Goal: Task Accomplishment & Management: Manage account settings

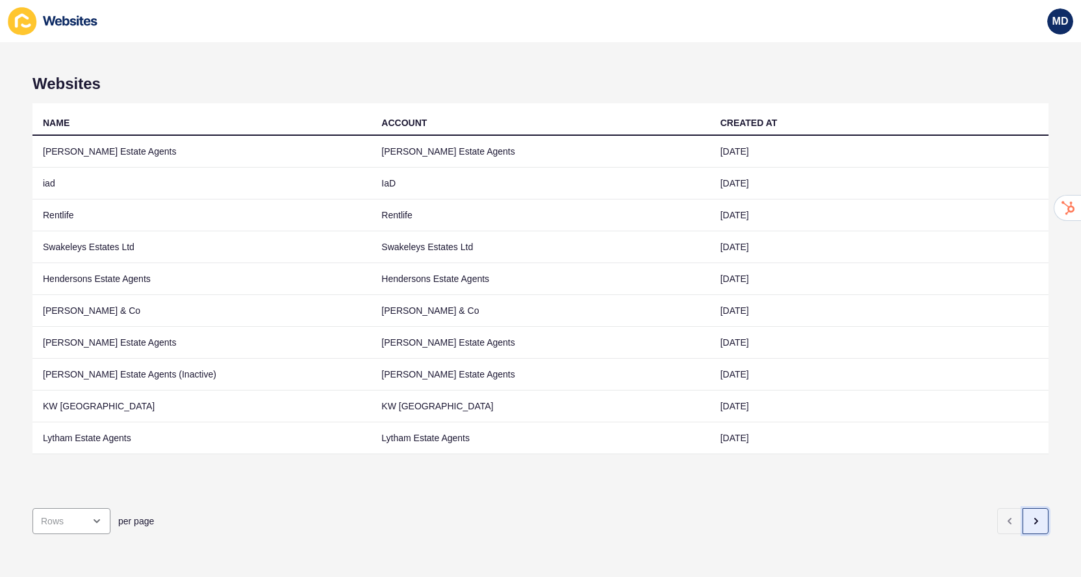
click at [1035, 517] on icon "button" at bounding box center [1035, 521] width 10 height 10
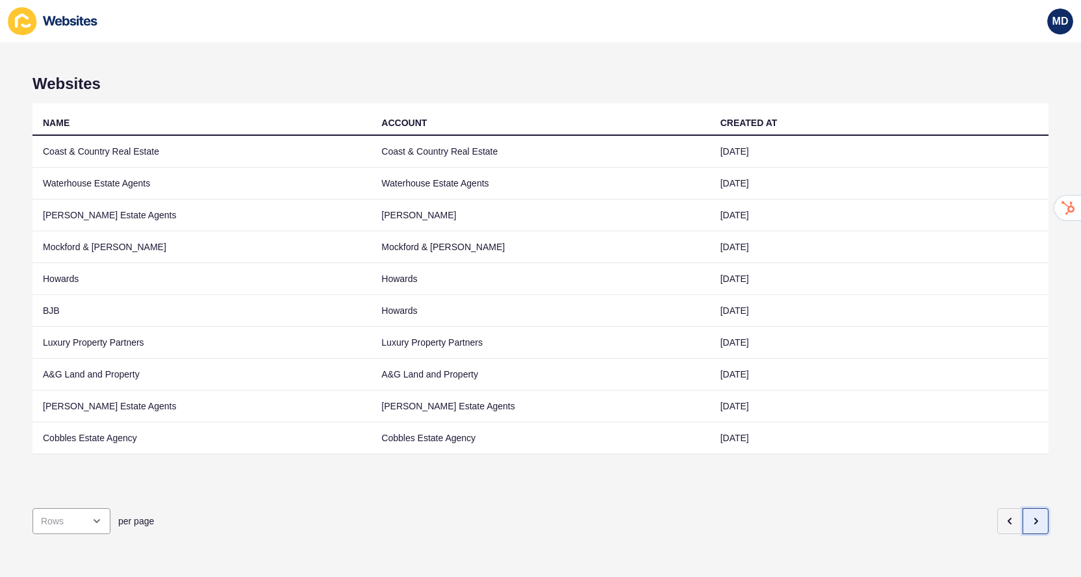
click at [1035, 517] on icon "button" at bounding box center [1035, 521] width 10 height 10
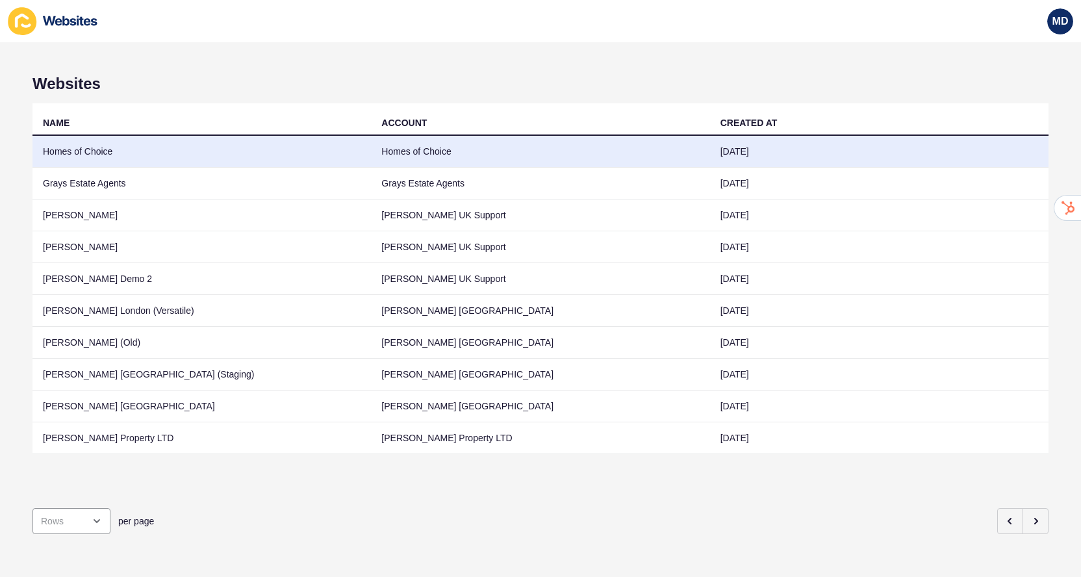
click at [212, 161] on td "Homes of Choice" at bounding box center [201, 152] width 338 height 32
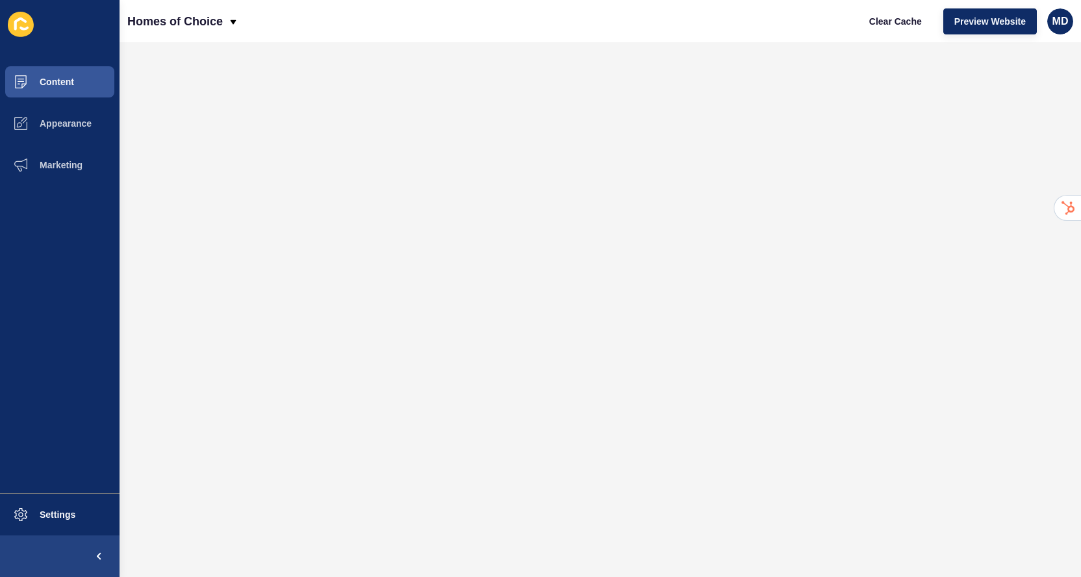
click at [24, 337] on ul "Content Appearance Marketing" at bounding box center [60, 277] width 120 height 432
click at [71, 207] on ul "Content Appearance Marketing" at bounding box center [60, 277] width 120 height 432
click at [87, 88] on button "Content" at bounding box center [60, 82] width 120 height 42
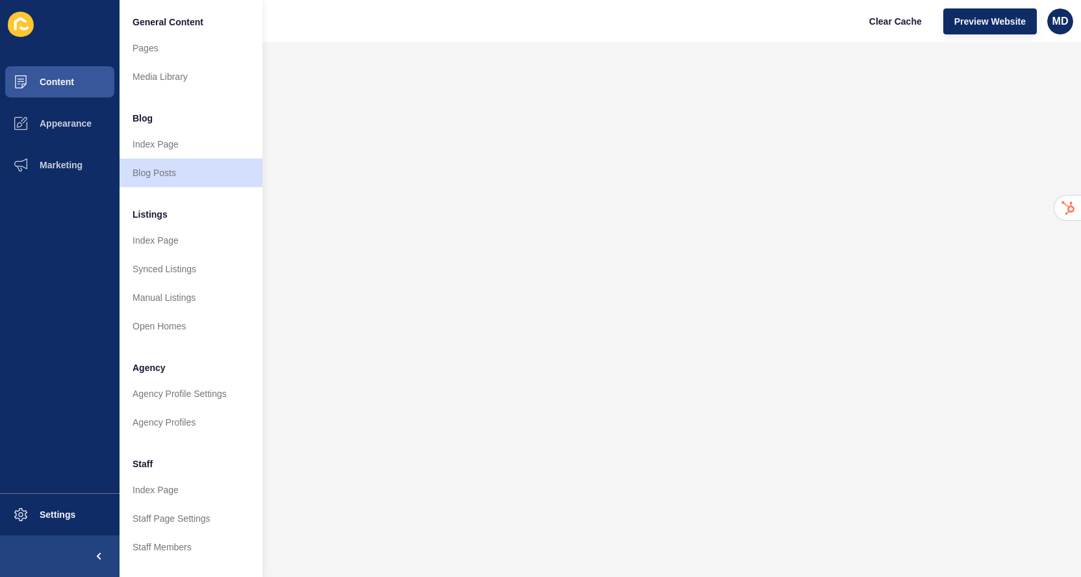
click at [72, 260] on ul "Content Appearance Marketing" at bounding box center [60, 277] width 120 height 432
click at [73, 260] on ul "Content Appearance Marketing" at bounding box center [60, 277] width 120 height 432
click at [62, 86] on span "Content" at bounding box center [36, 82] width 76 height 10
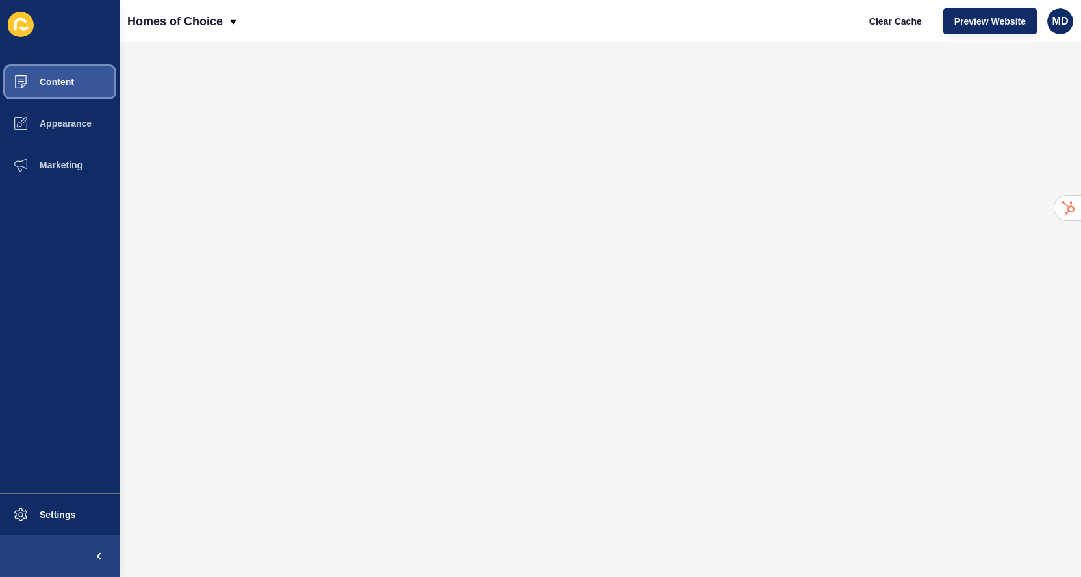
click at [62, 86] on span "Content" at bounding box center [36, 82] width 76 height 10
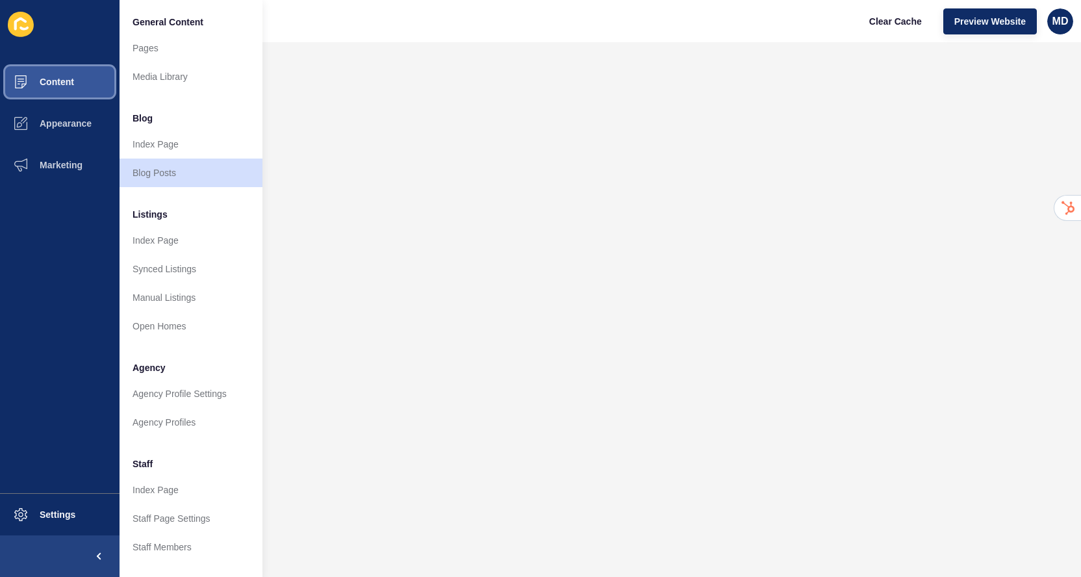
click at [62, 86] on span "Content" at bounding box center [36, 82] width 76 height 10
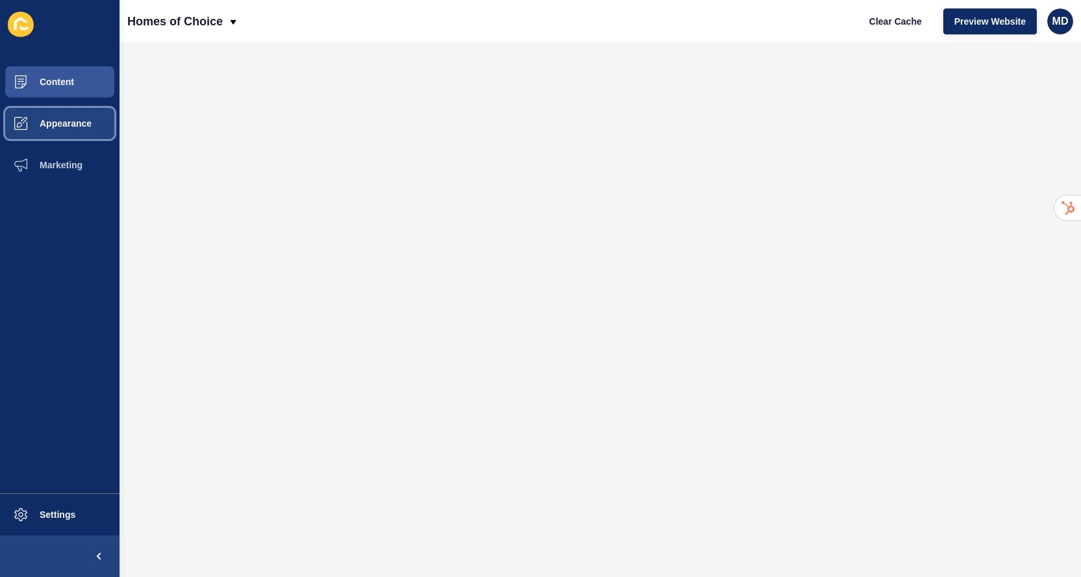
click at [71, 132] on button "Appearance" at bounding box center [60, 124] width 120 height 42
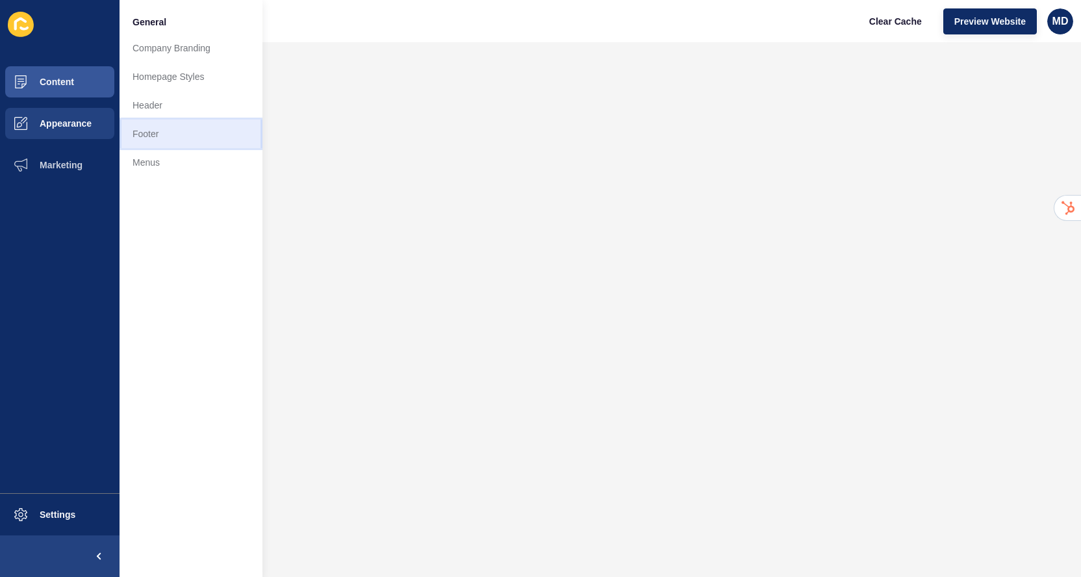
click at [194, 135] on link "Footer" at bounding box center [191, 134] width 143 height 29
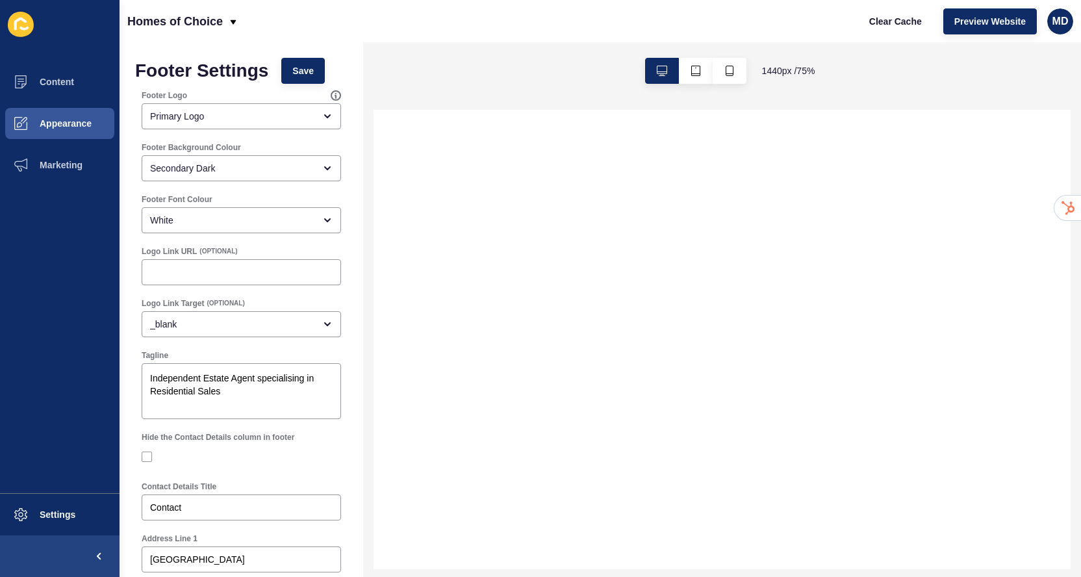
scroll to position [619, 0]
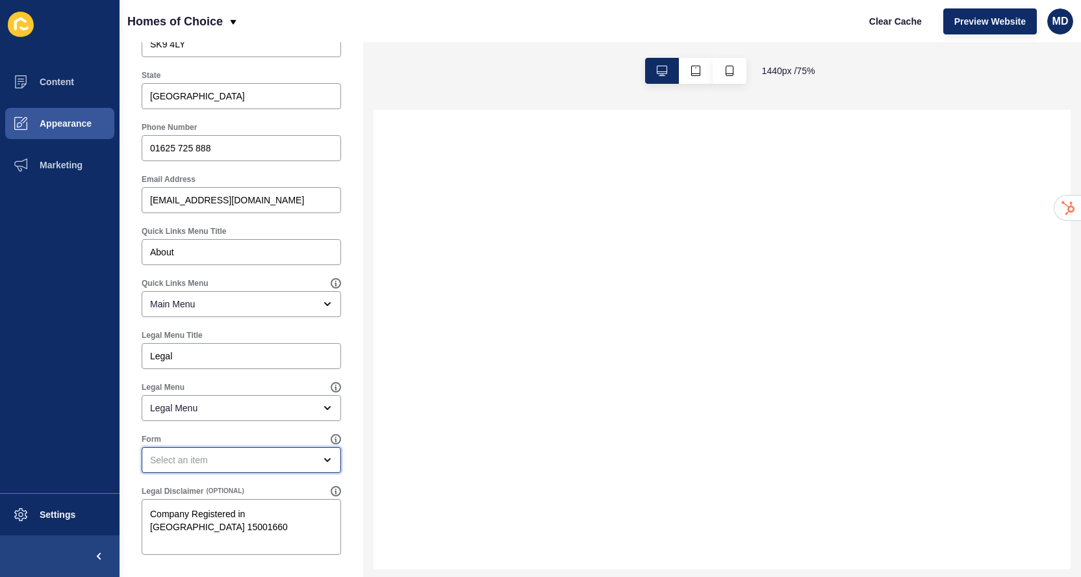
click at [181, 450] on div "open menu" at bounding box center [241, 460] width 199 height 26
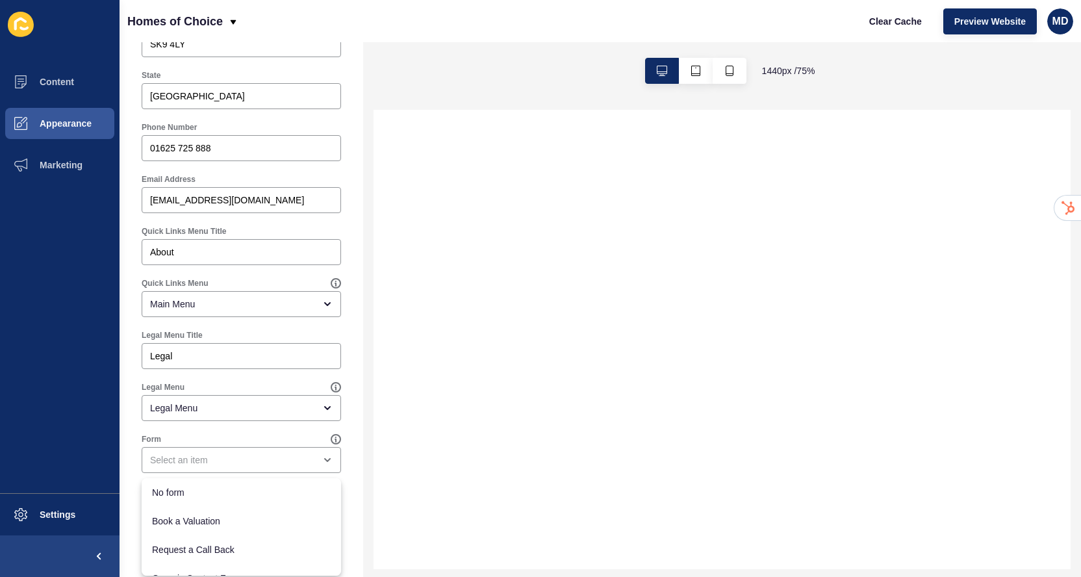
click at [96, 426] on ul "Content Appearance Marketing" at bounding box center [60, 277] width 120 height 432
click at [244, 153] on input "01625 725 888" at bounding box center [241, 148] width 182 height 13
paste input "913 800"
type input "01625 913 800"
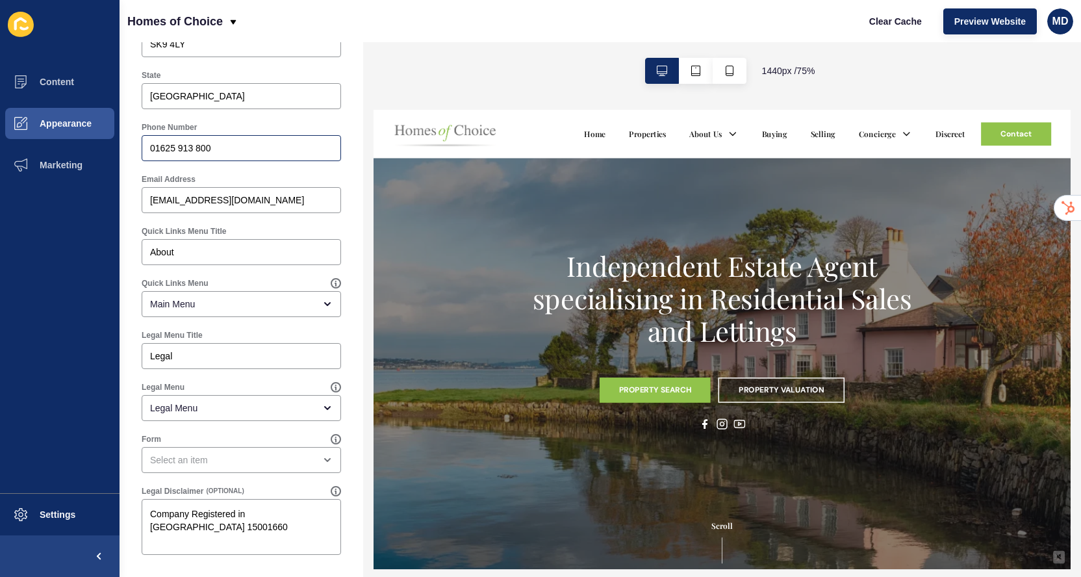
scroll to position [0, 0]
click at [236, 199] on input "[EMAIL_ADDRESS][DOMAIN_NAME]" at bounding box center [241, 200] width 182 height 13
paste input "choice"
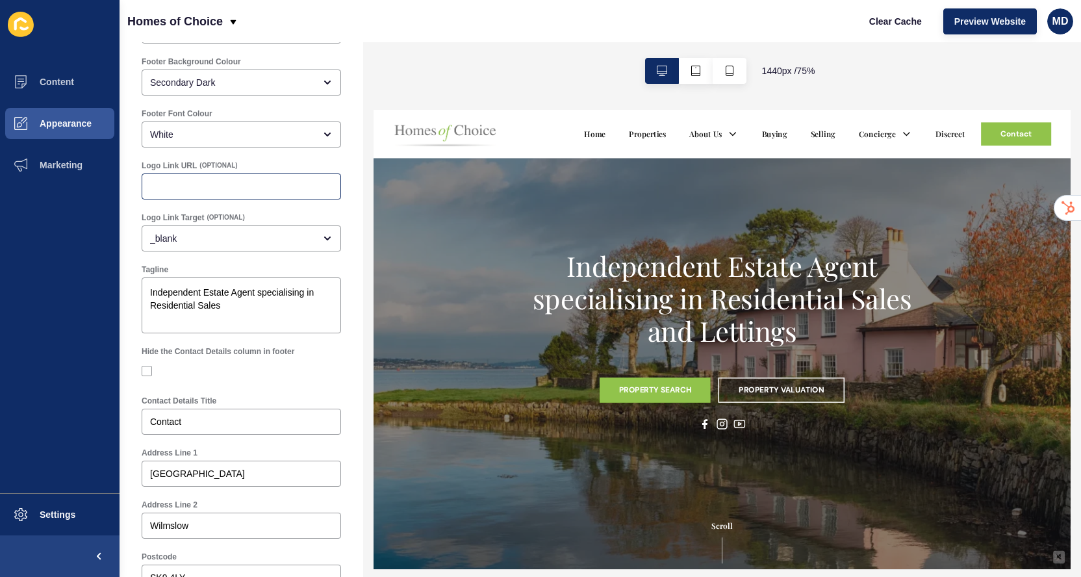
scroll to position [15, 0]
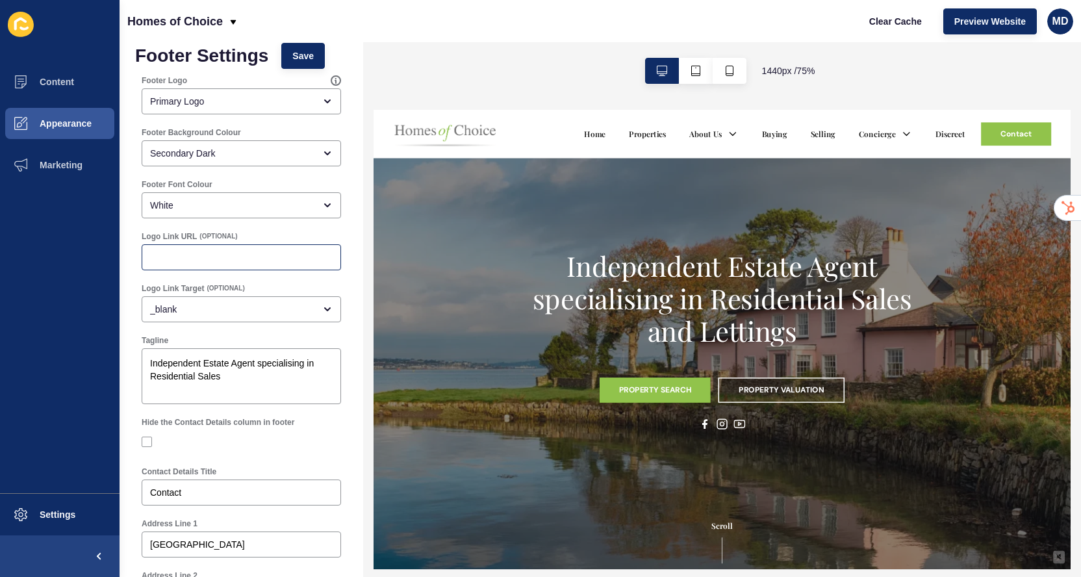
type input "[EMAIL_ADDRESS][DOMAIN_NAME]"
click at [301, 58] on span "Save" at bounding box center [302, 55] width 21 height 13
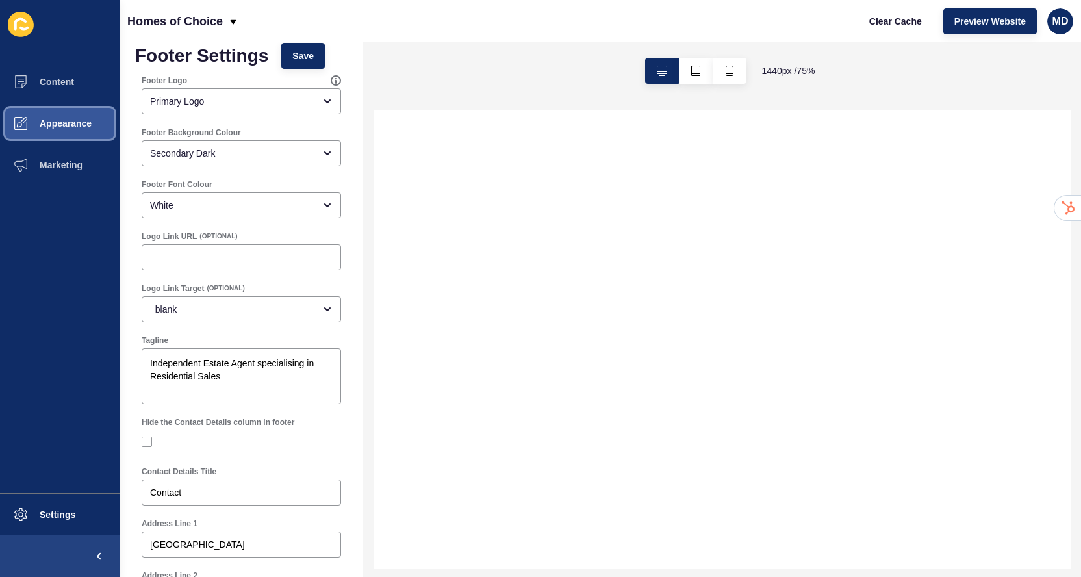
click at [86, 126] on span "Appearance" at bounding box center [45, 123] width 94 height 10
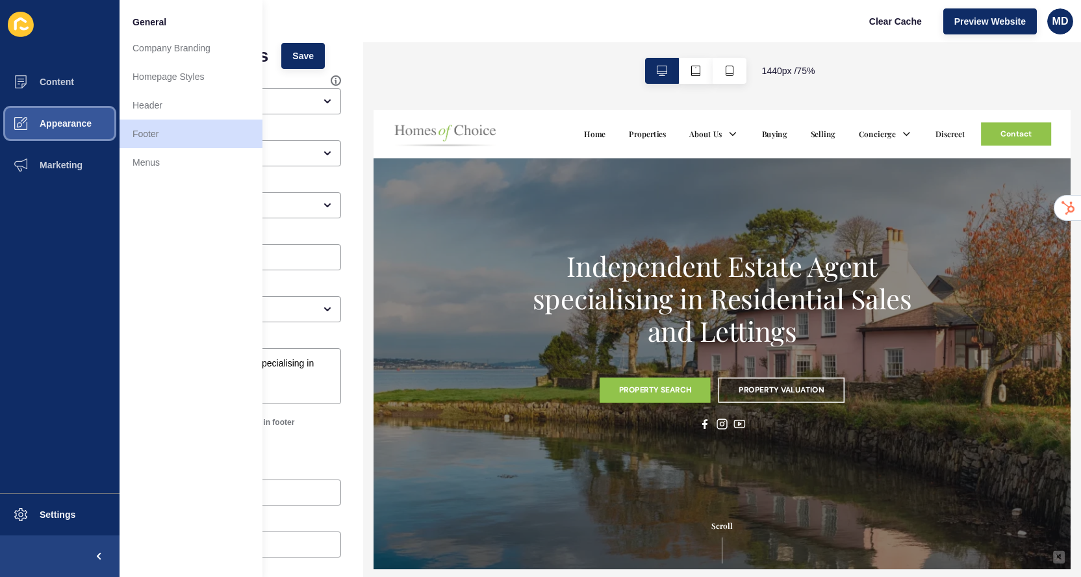
scroll to position [0, 0]
click at [62, 86] on span "Content" at bounding box center [36, 82] width 76 height 10
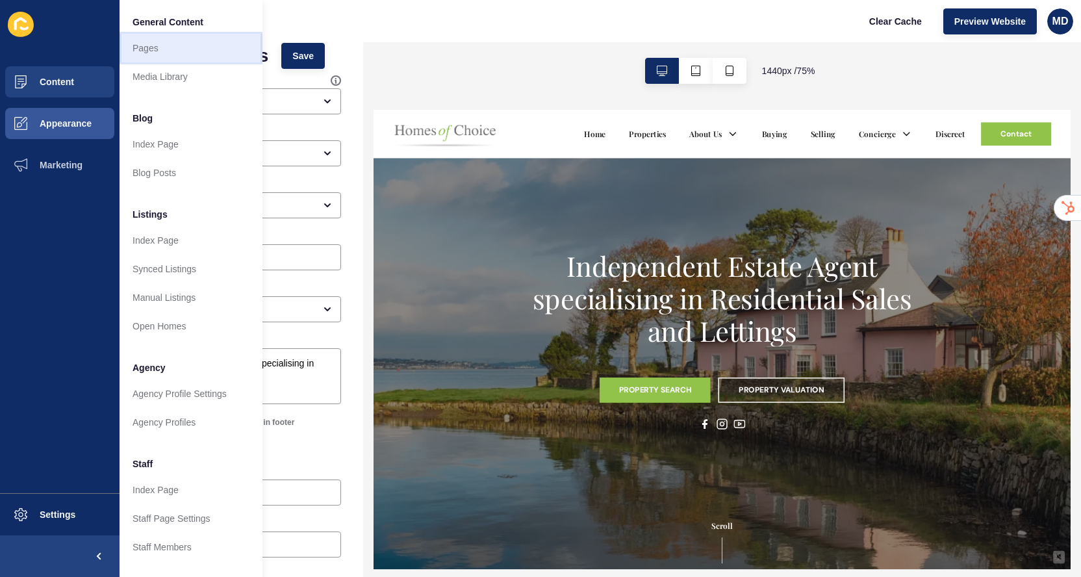
click at [175, 54] on link "Pages" at bounding box center [191, 48] width 143 height 29
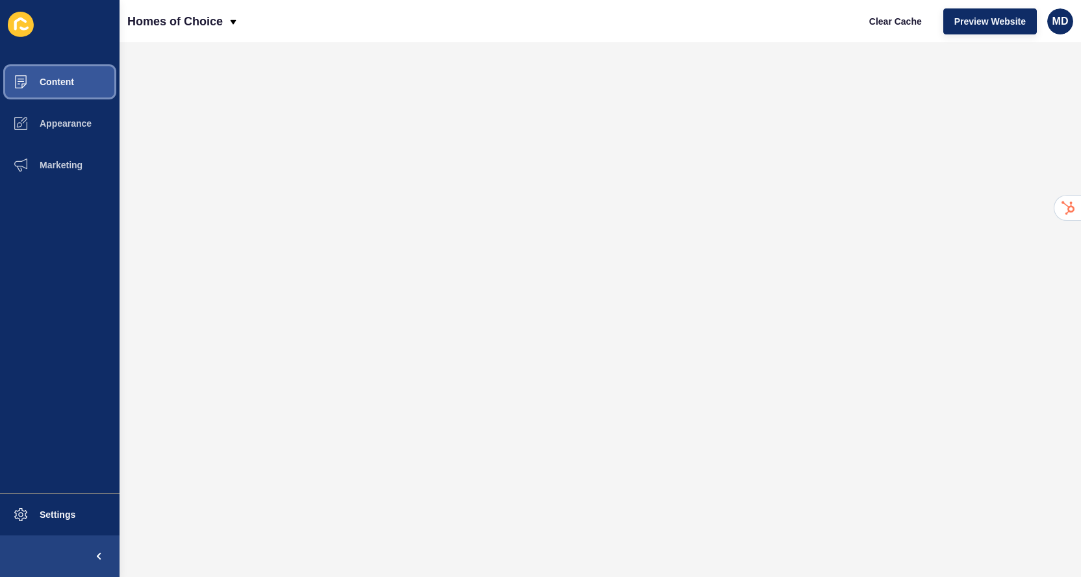
click at [105, 71] on button "Content" at bounding box center [60, 82] width 120 height 42
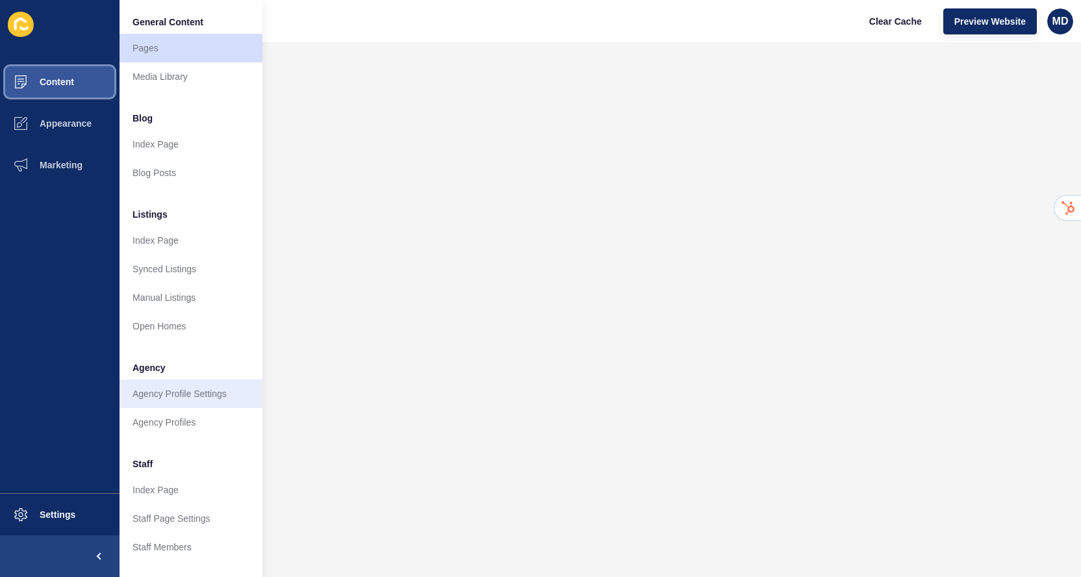
scroll to position [9, 0]
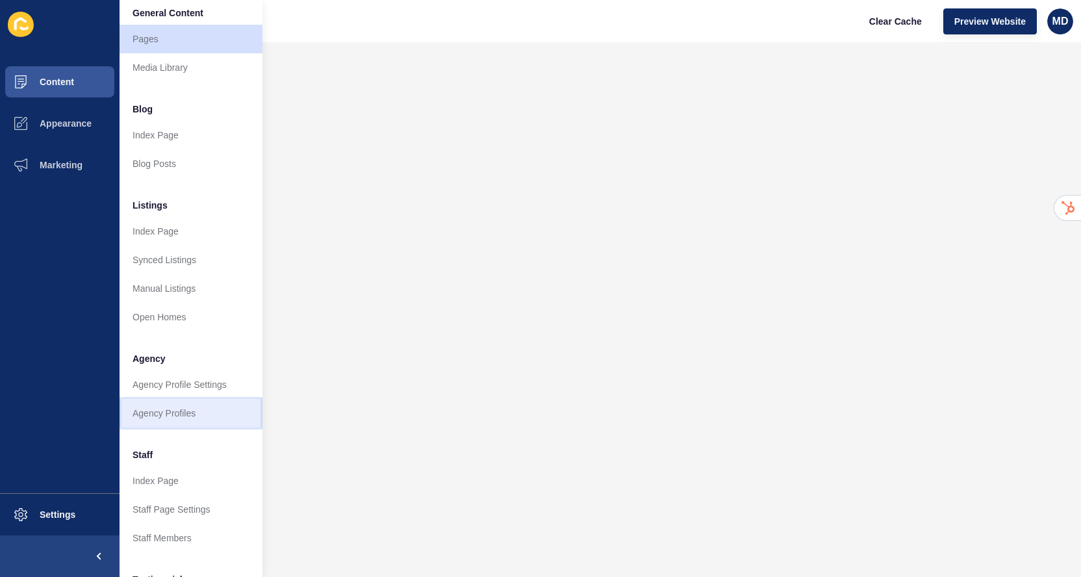
click at [181, 408] on link "Agency Profiles" at bounding box center [191, 413] width 143 height 29
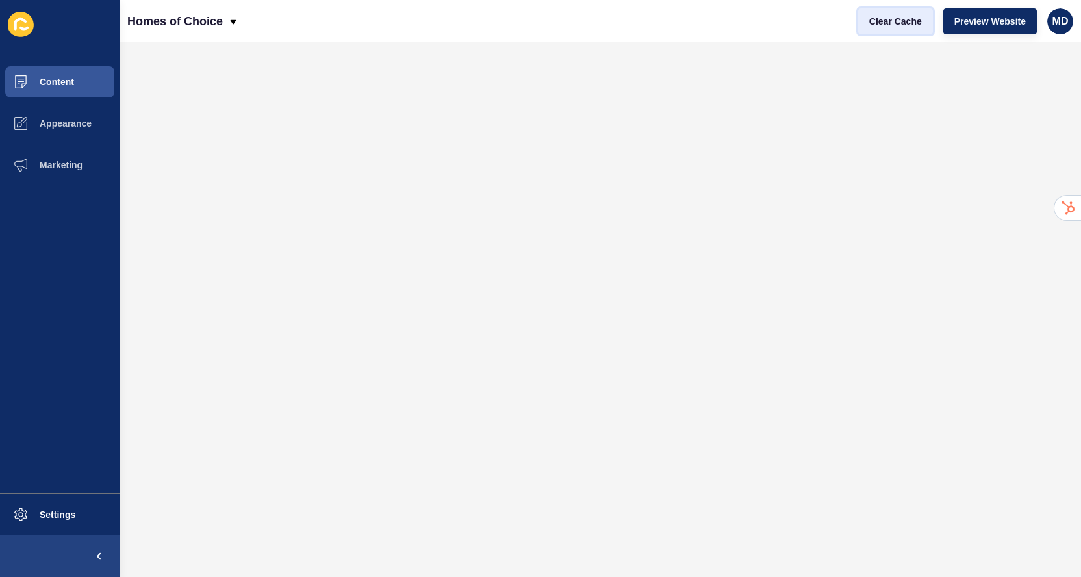
click at [896, 19] on span "Clear Cache" at bounding box center [895, 21] width 53 height 13
click at [986, 20] on span "Preview Website" at bounding box center [989, 21] width 71 height 13
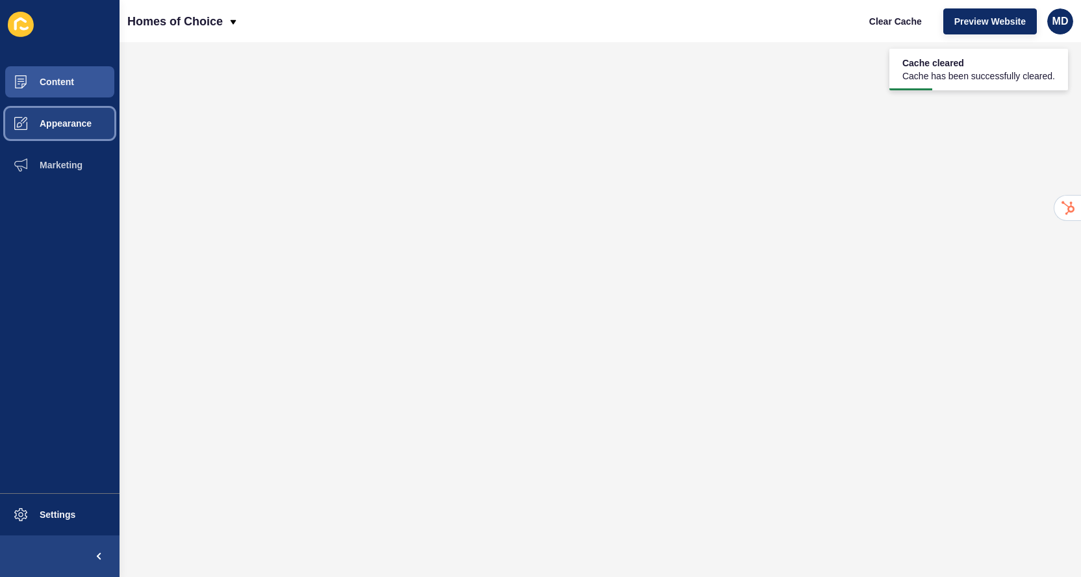
click at [91, 122] on span "Appearance" at bounding box center [45, 123] width 94 height 10
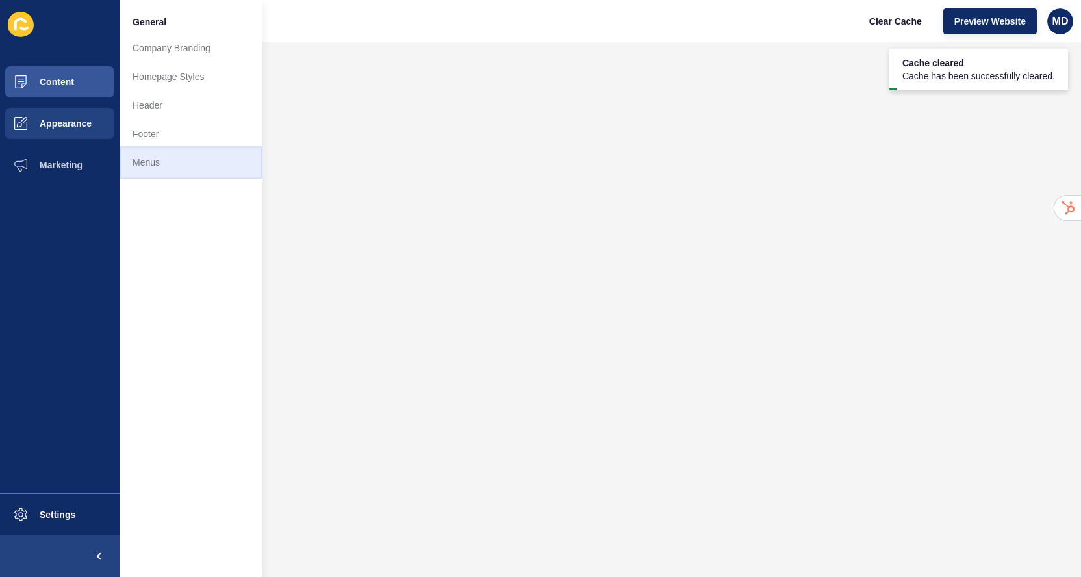
click at [157, 171] on link "Menus" at bounding box center [191, 162] width 143 height 29
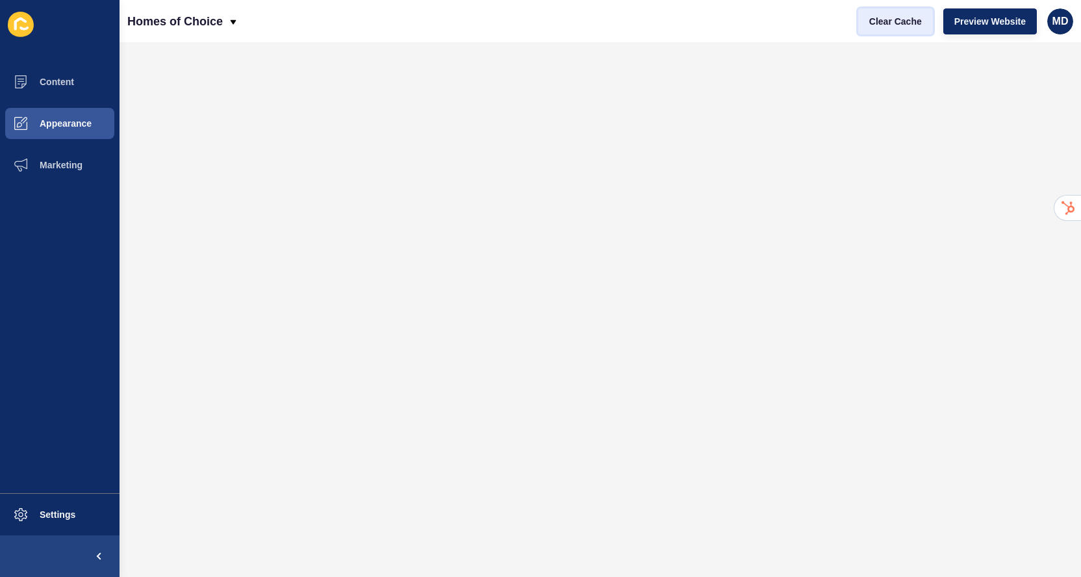
click at [904, 24] on span "Clear Cache" at bounding box center [895, 21] width 53 height 13
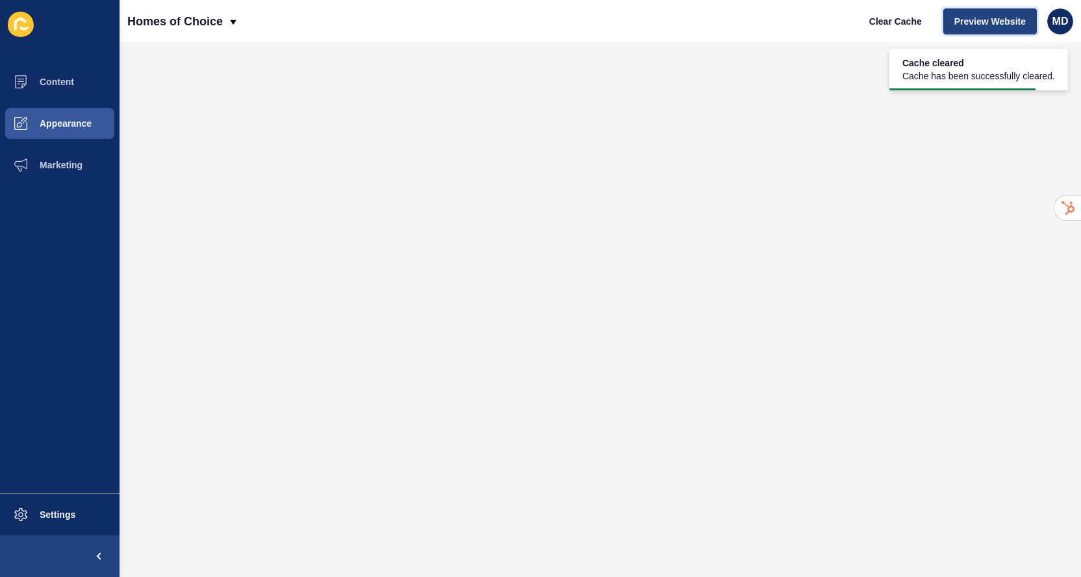
click at [988, 32] on button "Preview Website" at bounding box center [990, 21] width 94 height 26
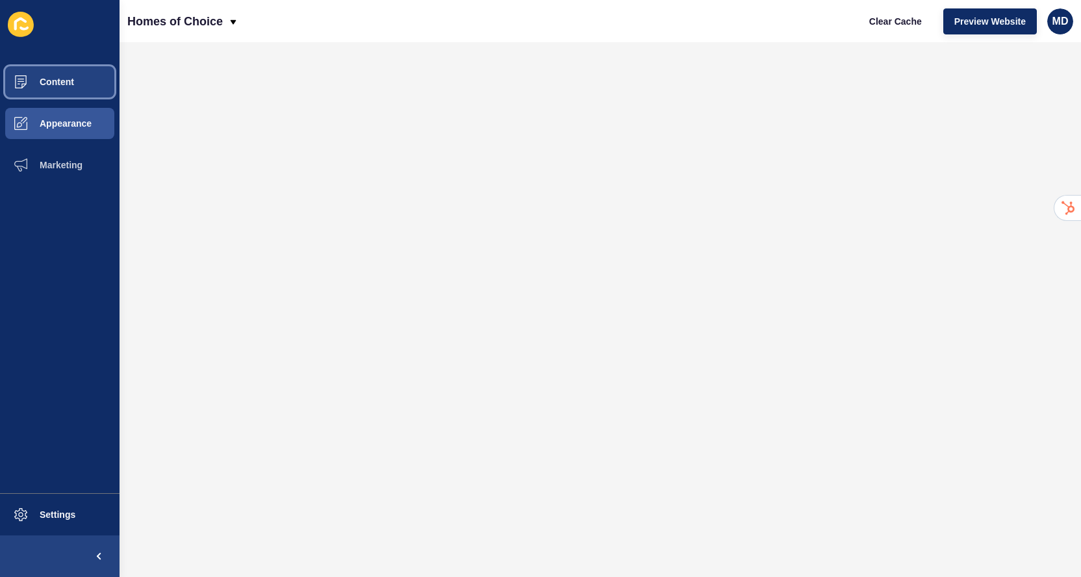
click at [86, 93] on button "Content" at bounding box center [60, 82] width 120 height 42
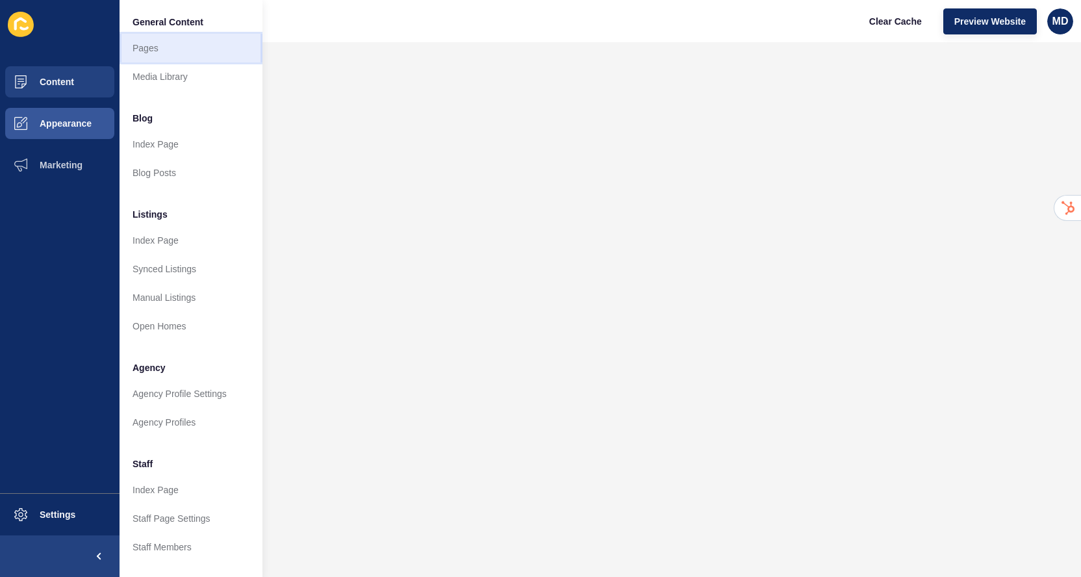
click at [162, 49] on link "Pages" at bounding box center [191, 48] width 143 height 29
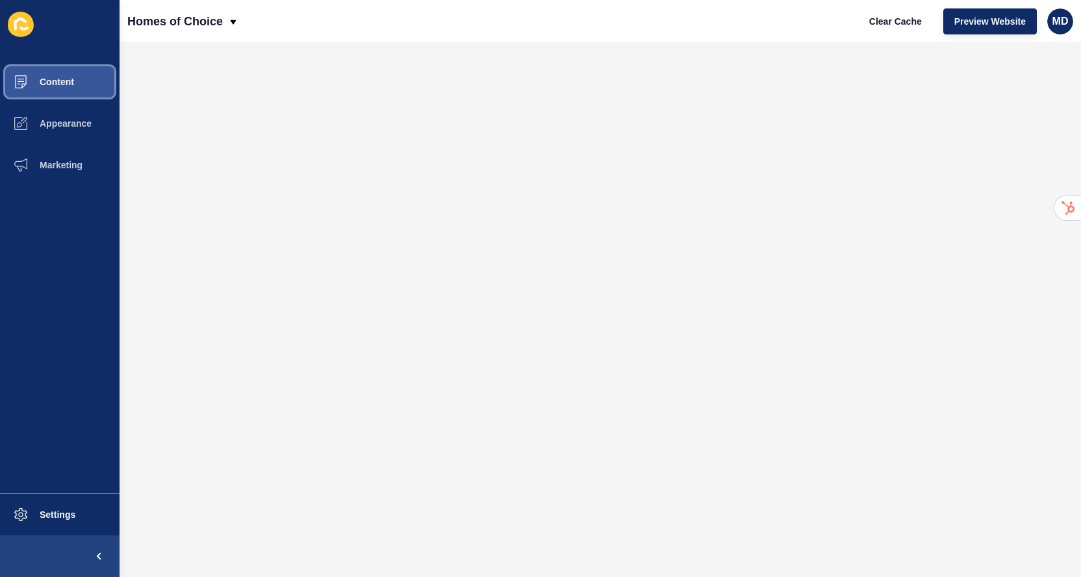
click at [61, 88] on button "Content" at bounding box center [60, 82] width 120 height 42
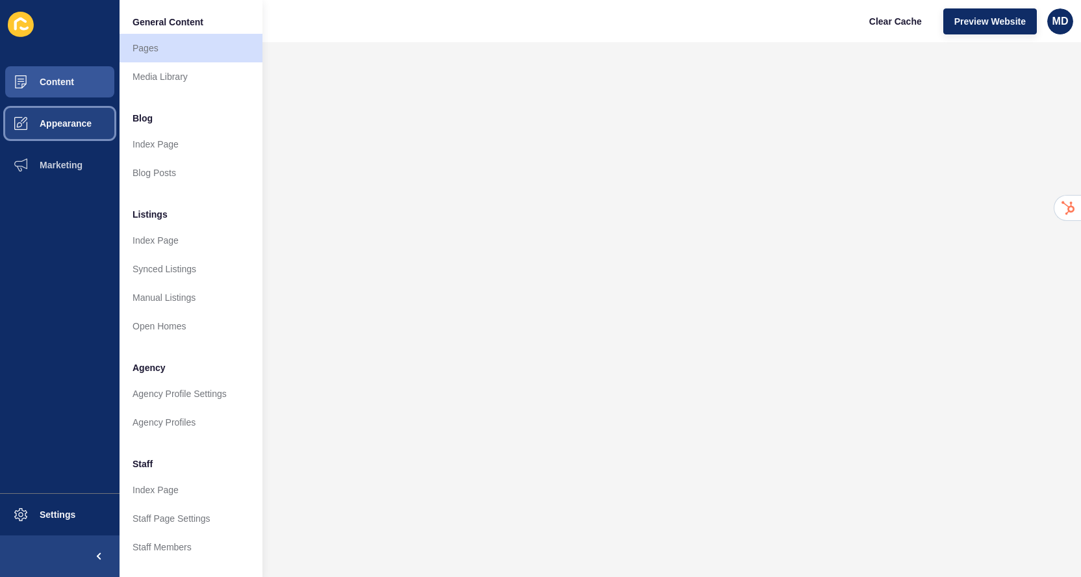
click at [59, 118] on span "Appearance" at bounding box center [45, 123] width 94 height 10
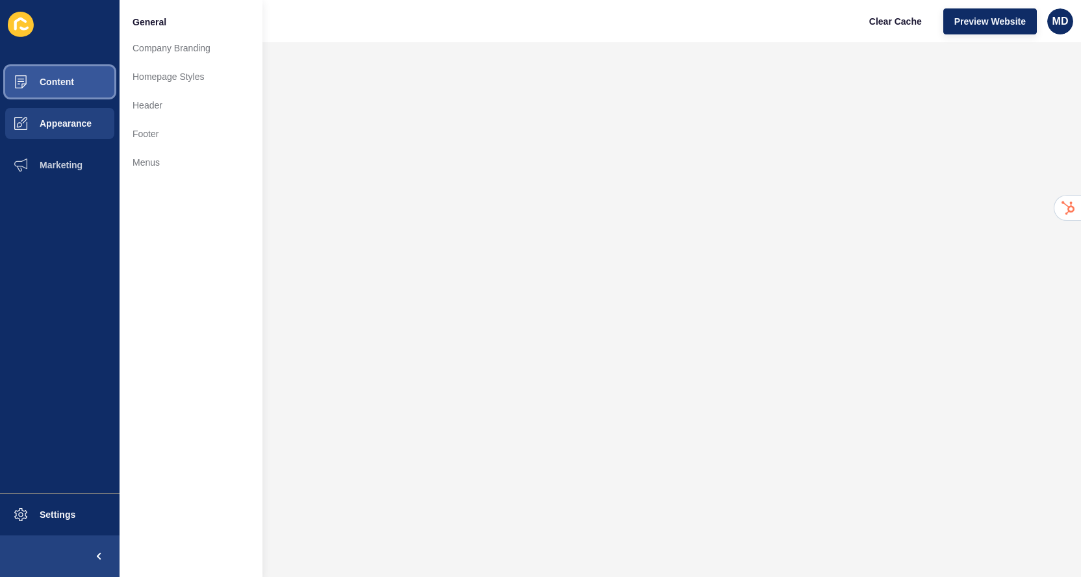
click at [81, 96] on button "Content" at bounding box center [60, 82] width 120 height 42
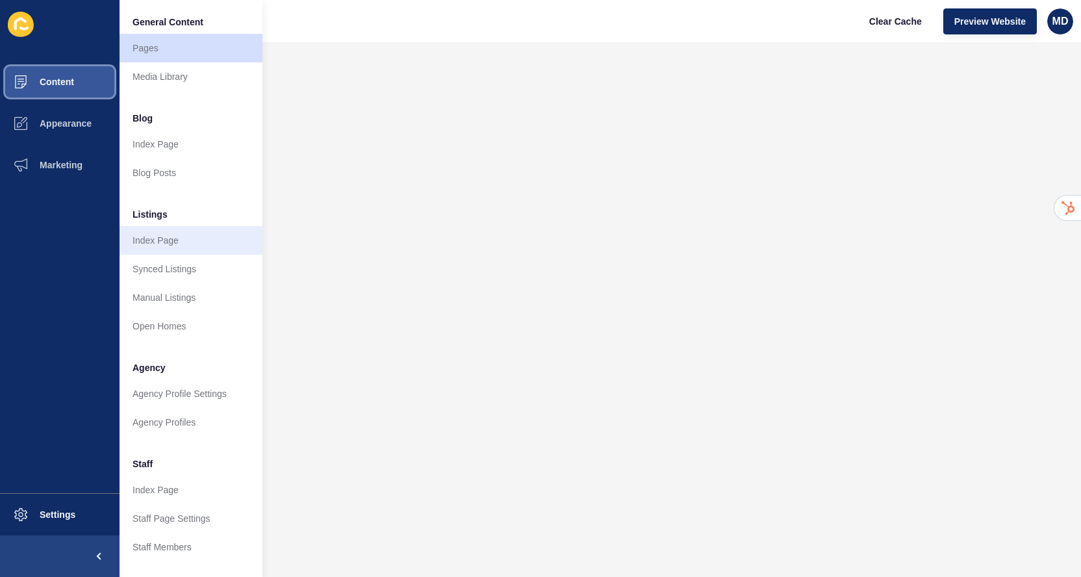
scroll to position [184, 0]
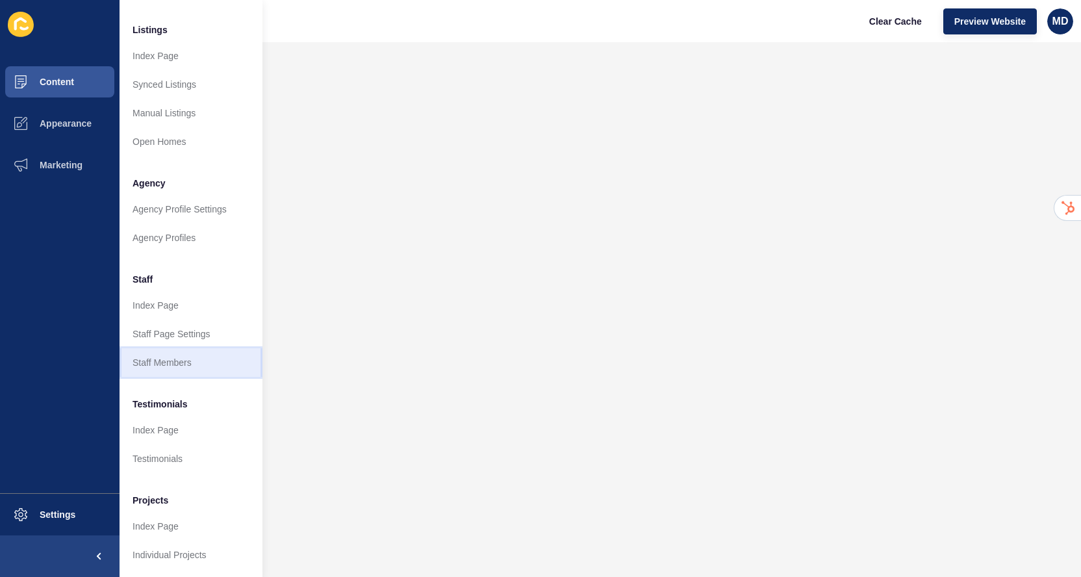
click at [158, 371] on link "Staff Members" at bounding box center [191, 362] width 143 height 29
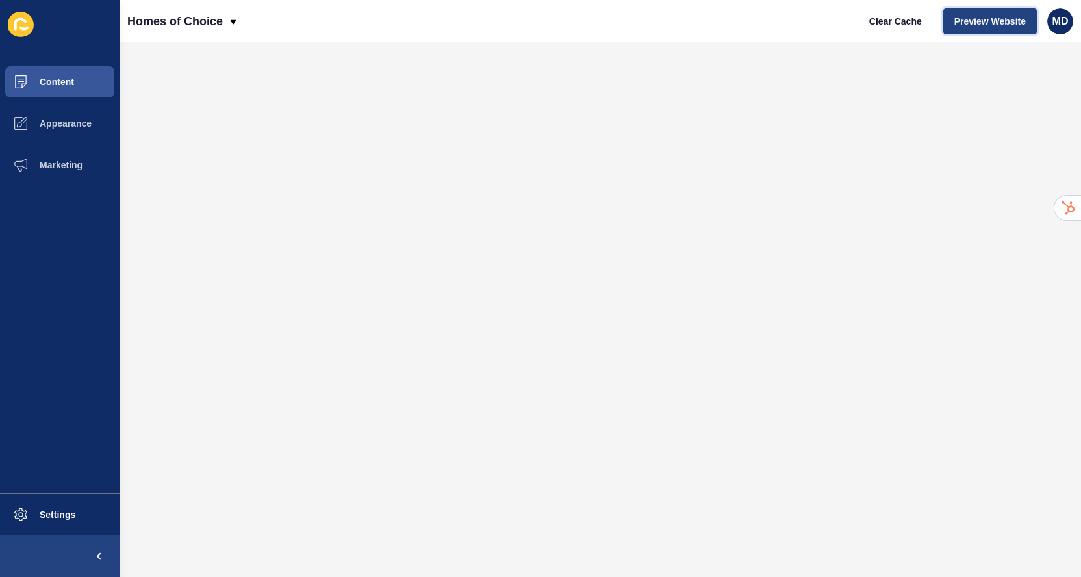
click at [956, 20] on span "Preview Website" at bounding box center [989, 21] width 71 height 13
click at [920, 20] on span "Clear Cache" at bounding box center [895, 21] width 53 height 13
click at [910, 21] on span "Clear Cache" at bounding box center [895, 21] width 53 height 13
click at [888, 22] on span "Clear Cache" at bounding box center [895, 21] width 53 height 13
